Goal: Information Seeking & Learning: Learn about a topic

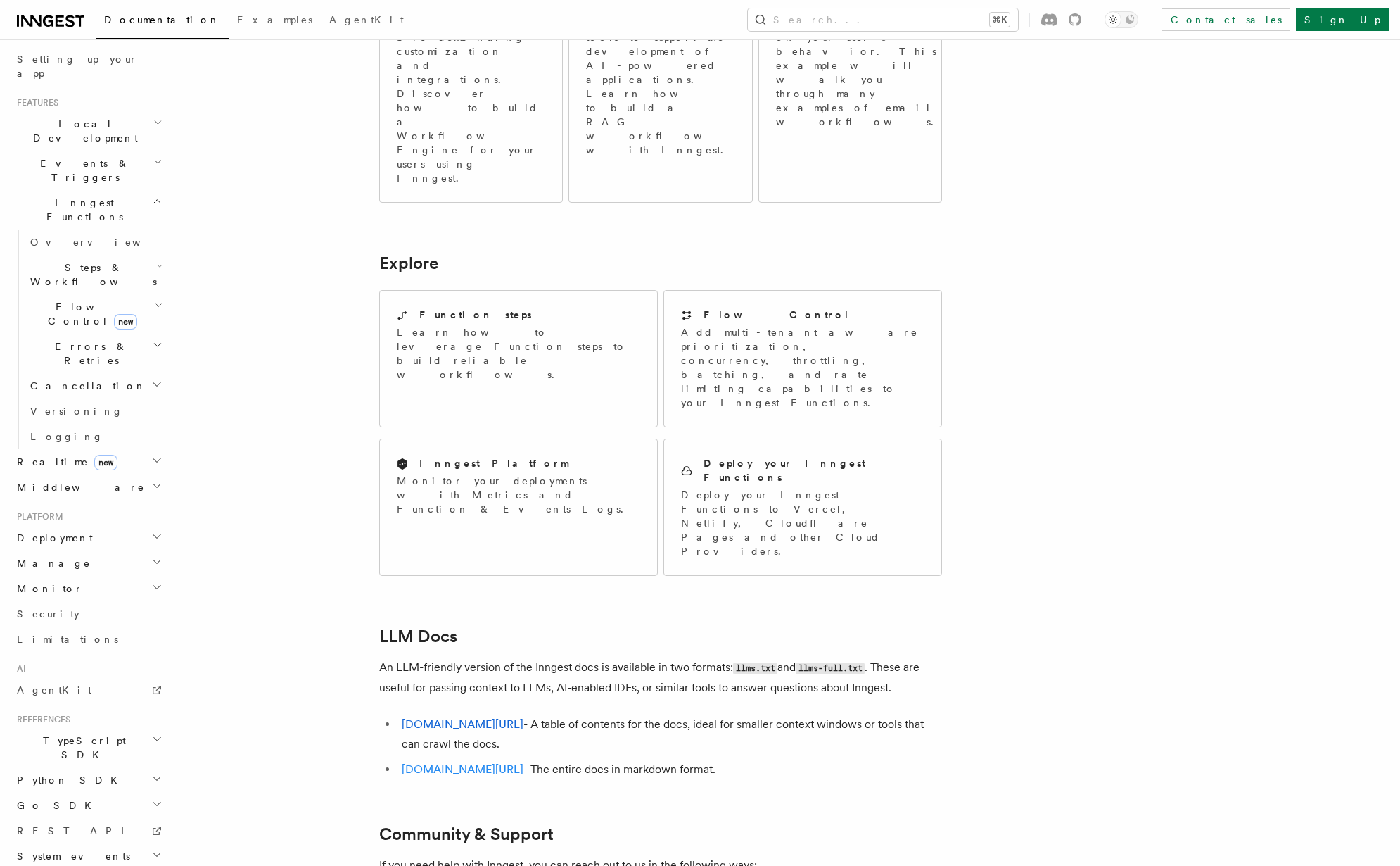
scroll to position [931, 0]
click at [519, 760] on link "inngest.com/llms-full.txt" at bounding box center [463, 766] width 121 height 13
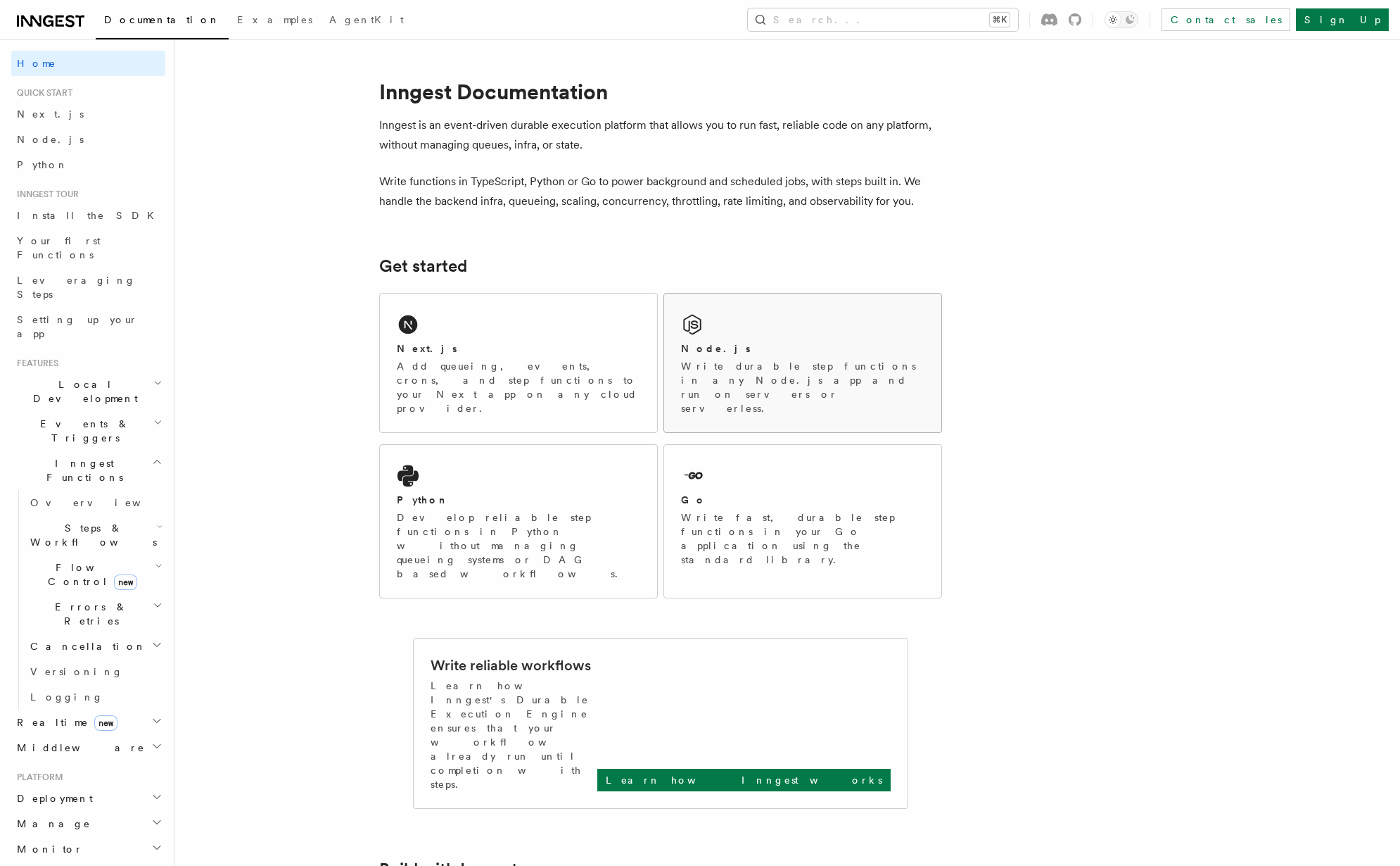
click at [747, 375] on p "Write durable step functions in any Node.js app and run on servers or serverles…" at bounding box center [802, 387] width 244 height 57
